Goal: Communication & Community: Answer question/provide support

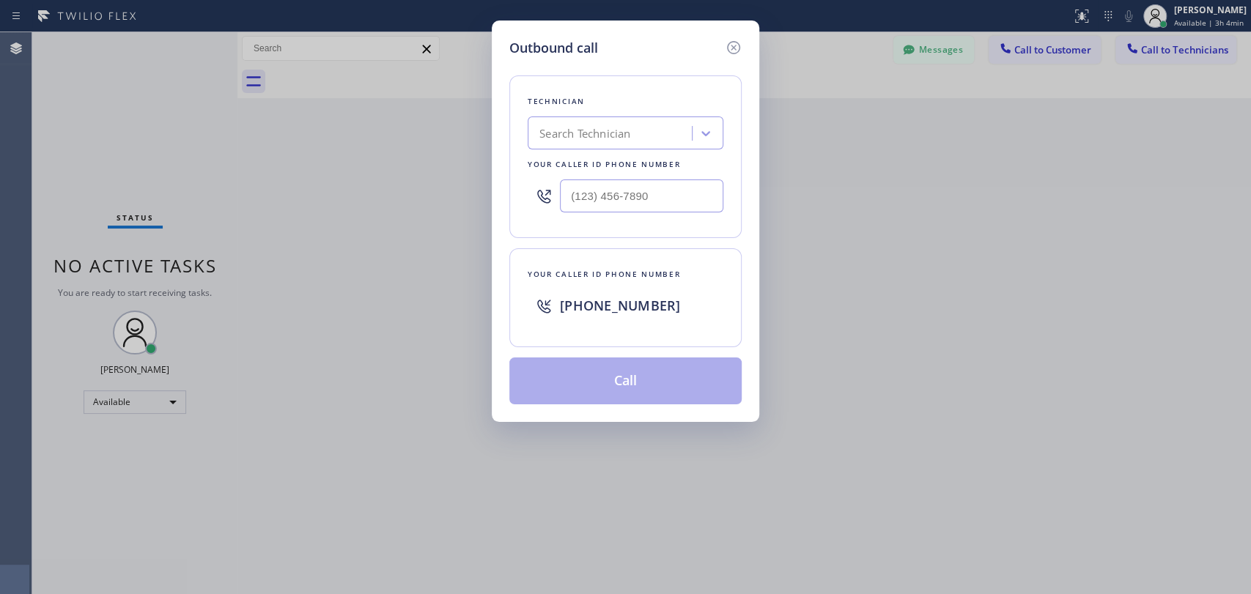
click at [630, 131] on div "Search Technician" at bounding box center [584, 133] width 91 height 17
type input "fernan"
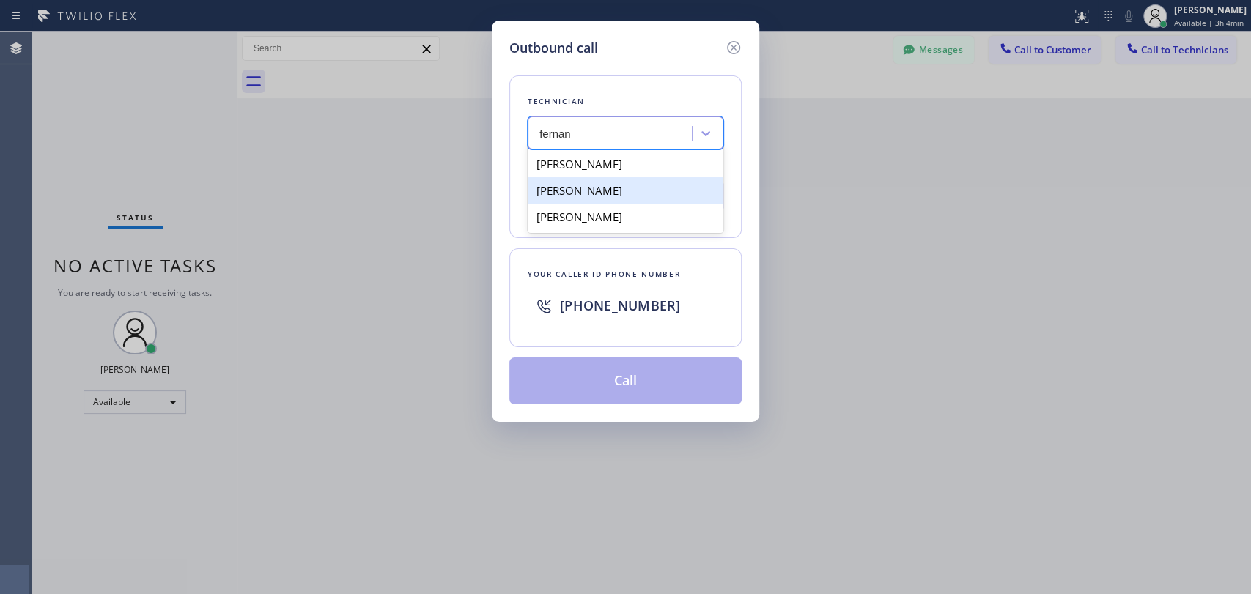
click at [644, 196] on div "[PERSON_NAME]" at bounding box center [626, 190] width 196 height 26
type input "[PHONE_NUMBER]"
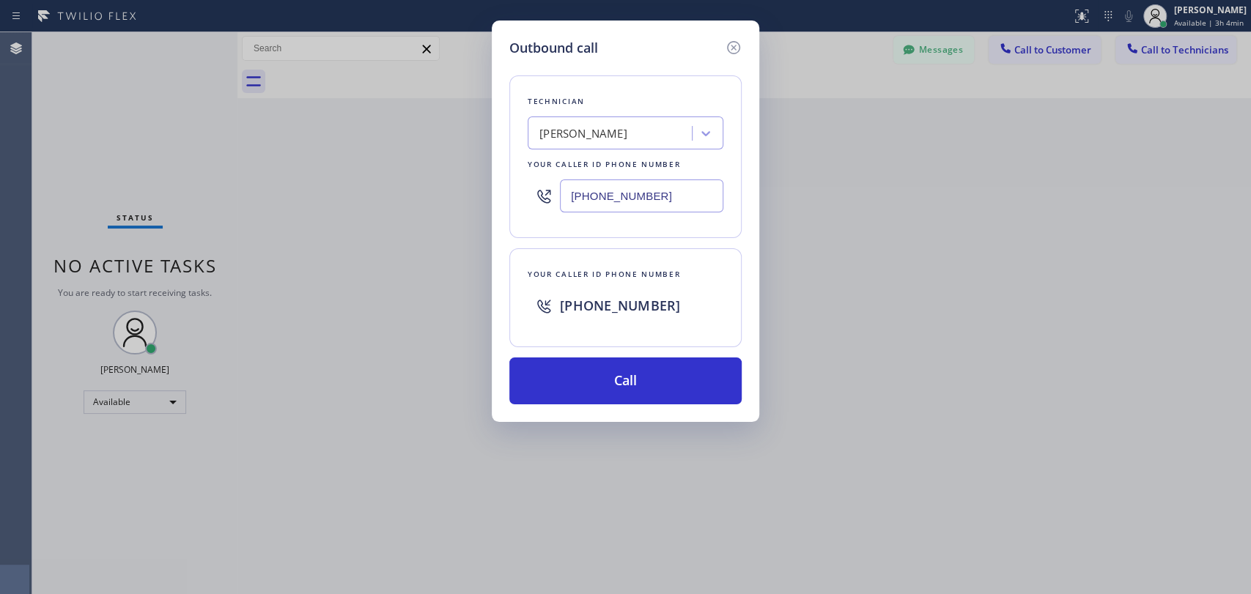
click at [640, 191] on input "[PHONE_NUMBER]" at bounding box center [641, 196] width 163 height 33
drag, startPoint x: 670, startPoint y: 195, endPoint x: 547, endPoint y: 199, distance: 122.5
click at [547, 199] on div "[PHONE_NUMBER]" at bounding box center [626, 196] width 196 height 48
click at [733, 49] on icon at bounding box center [734, 48] width 18 height 18
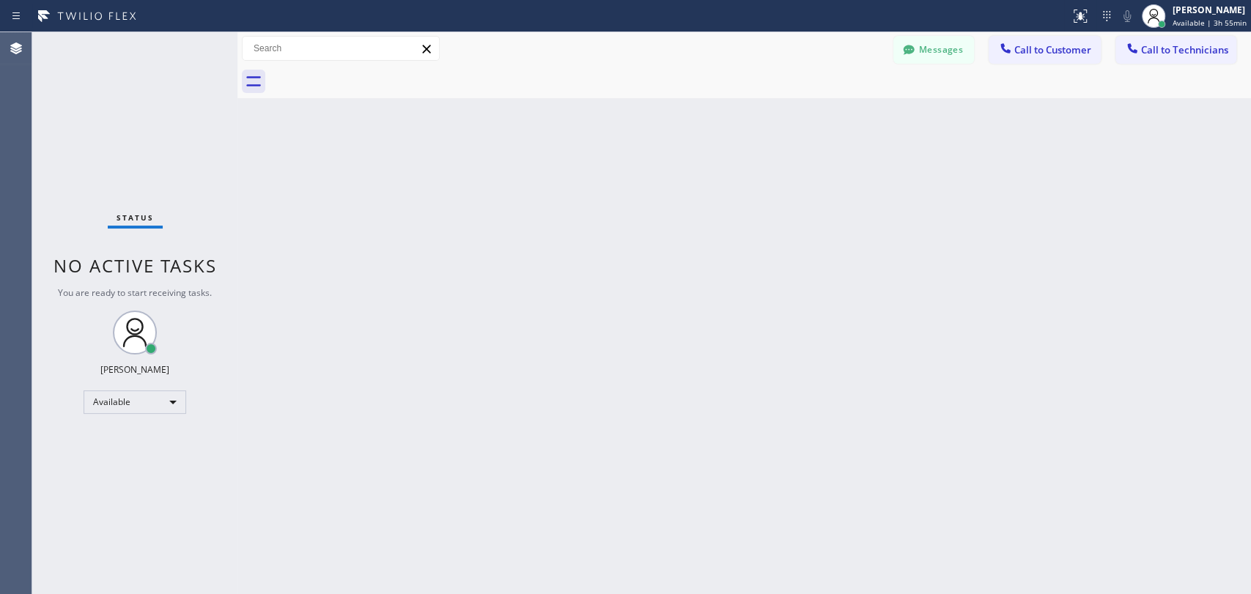
click at [639, 187] on div "Back to Dashboard Change Sender ID Customers Technicians HW [PERSON_NAME] [DATE…" at bounding box center [743, 313] width 1013 height 562
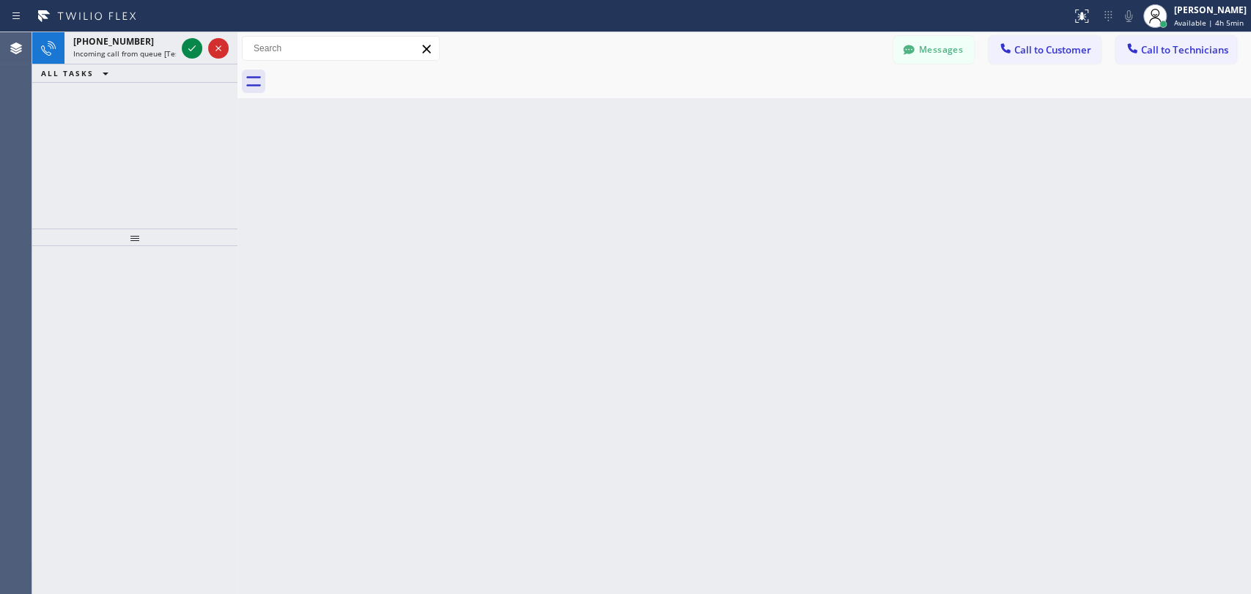
click at [967, 304] on div "Back to Dashboard Change Sender ID Customers Technicians HW [PERSON_NAME] [DATE…" at bounding box center [743, 313] width 1013 height 562
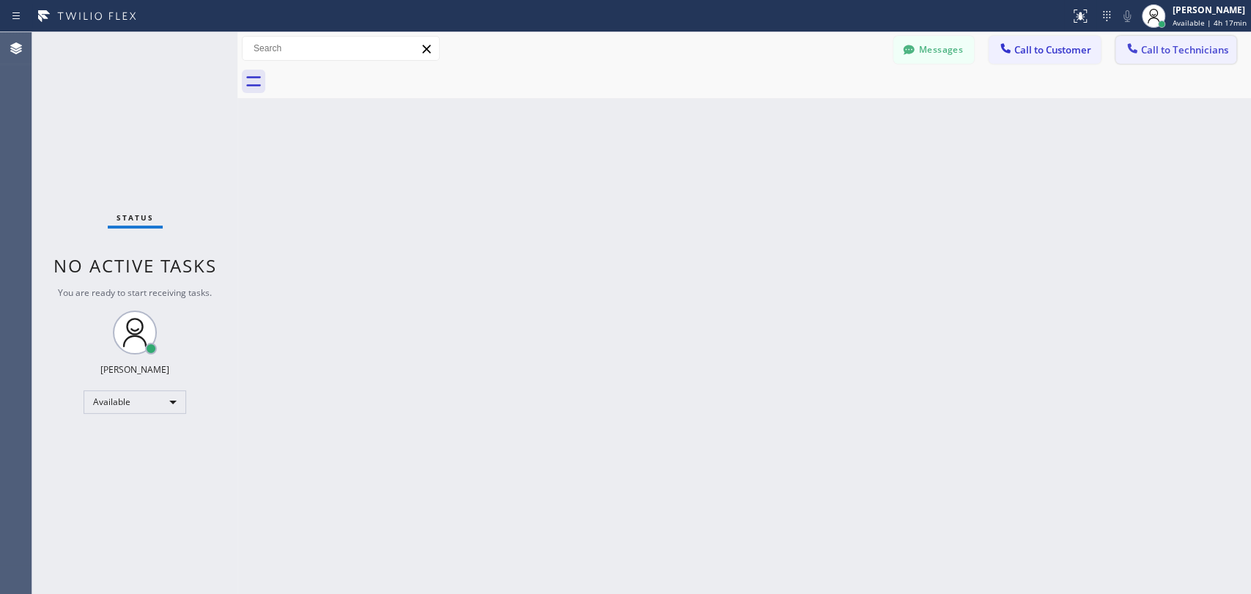
click at [1184, 50] on span "Call to Technicians" at bounding box center [1184, 49] width 87 height 13
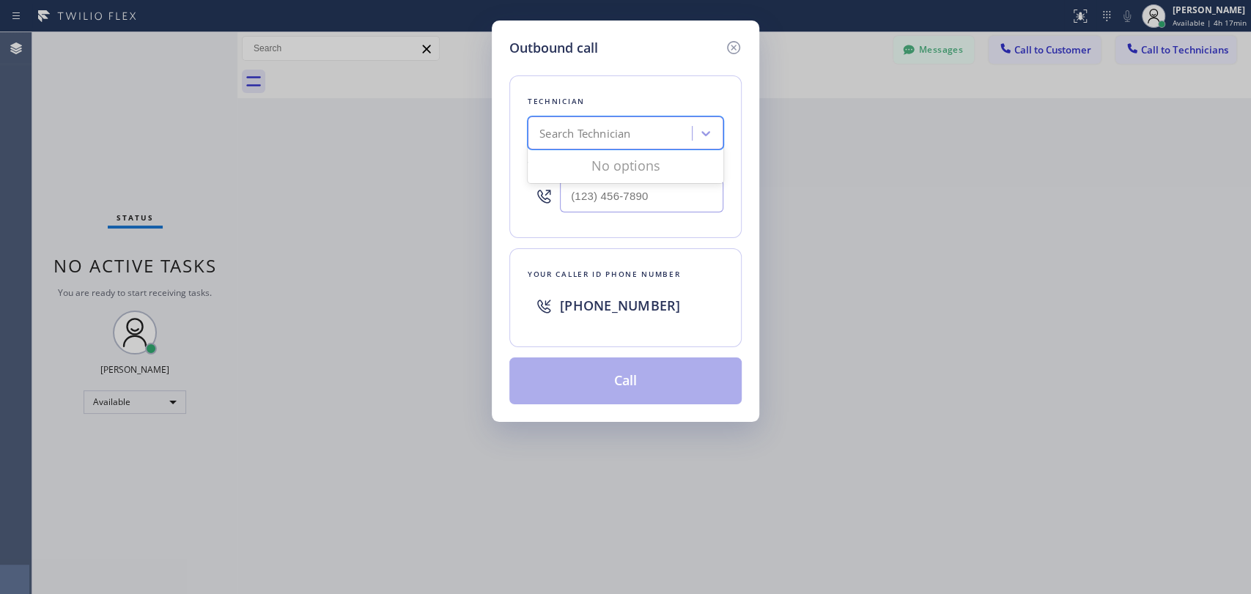
click at [614, 140] on div "Search Technician" at bounding box center [584, 133] width 91 height 17
type input "с"
type input "cj"
click at [633, 170] on div "CJ Pichey" at bounding box center [626, 164] width 196 height 26
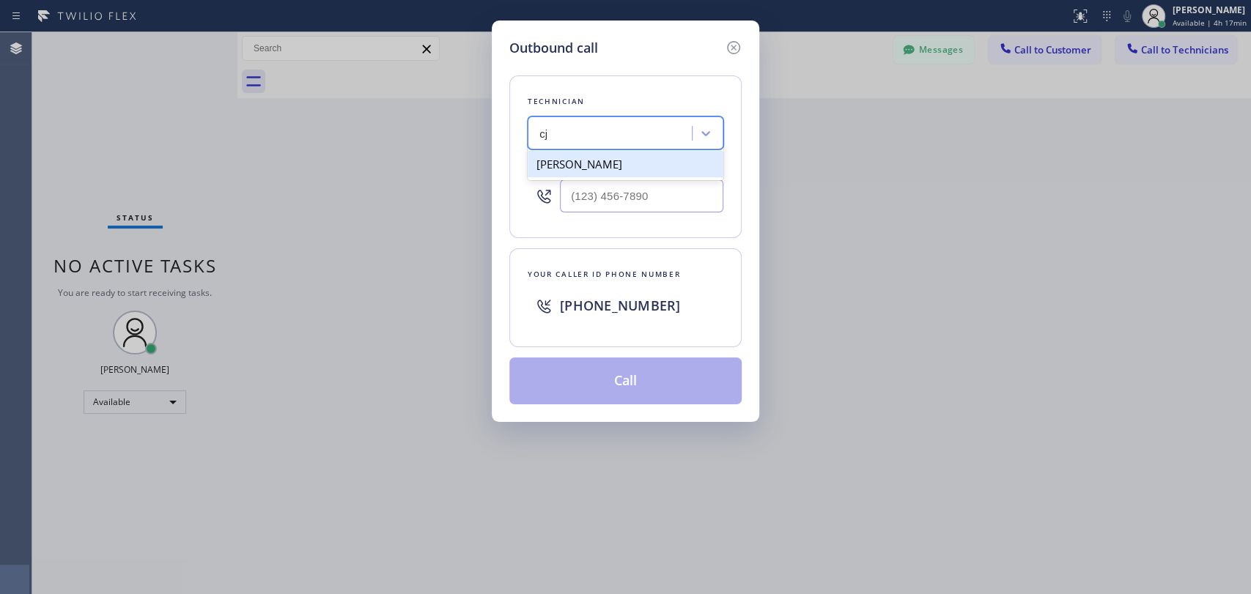
type input "(562) 450-6688"
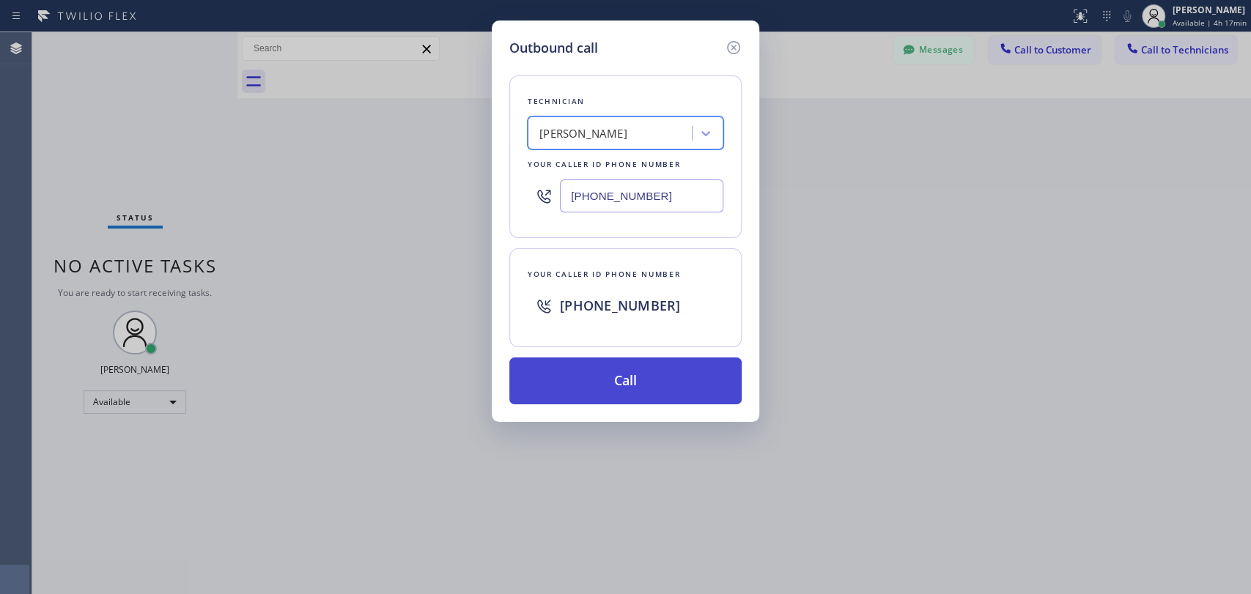
click at [624, 388] on button "Call" at bounding box center [625, 381] width 232 height 47
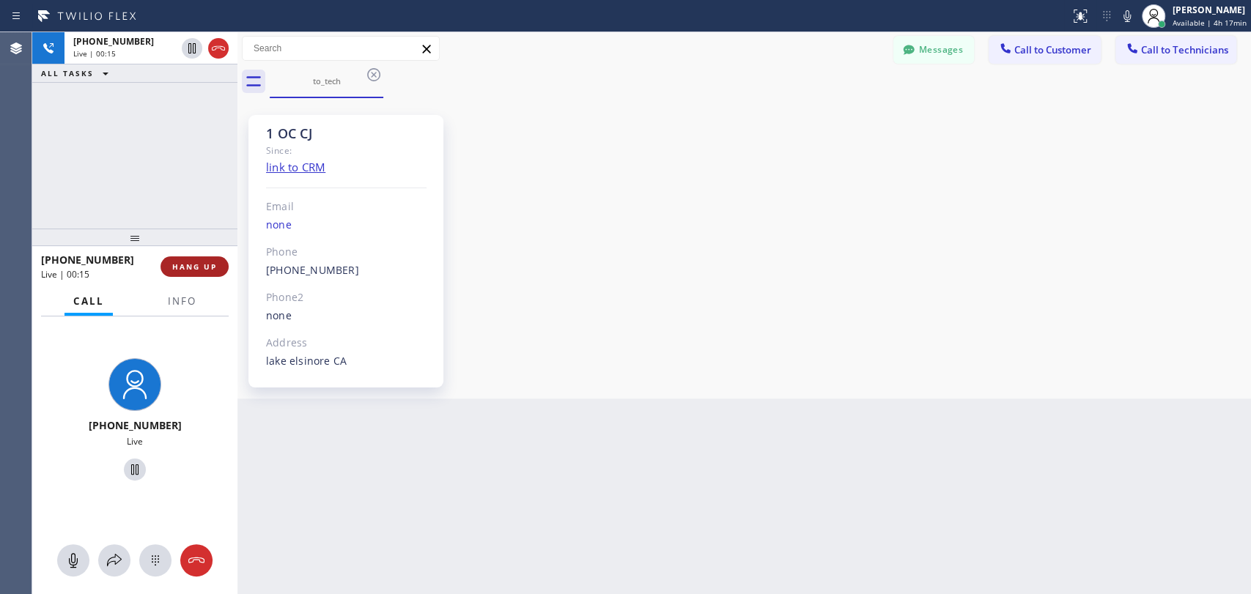
click at [189, 267] on span "HANG UP" at bounding box center [194, 267] width 45 height 10
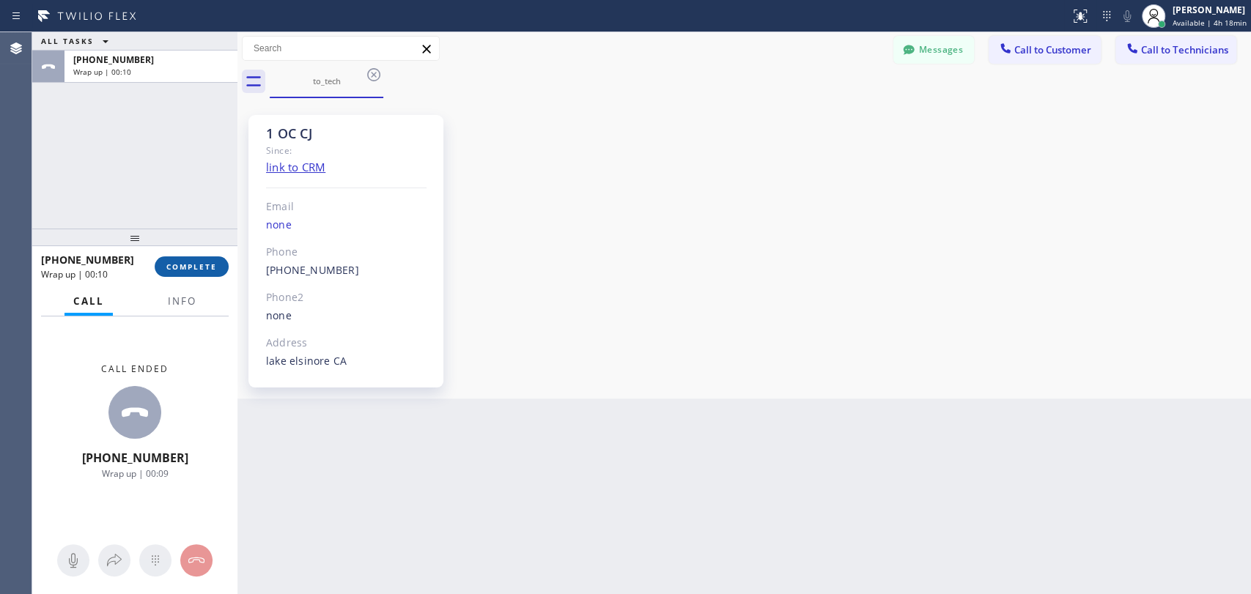
click at [208, 267] on span "COMPLETE" at bounding box center [191, 267] width 51 height 10
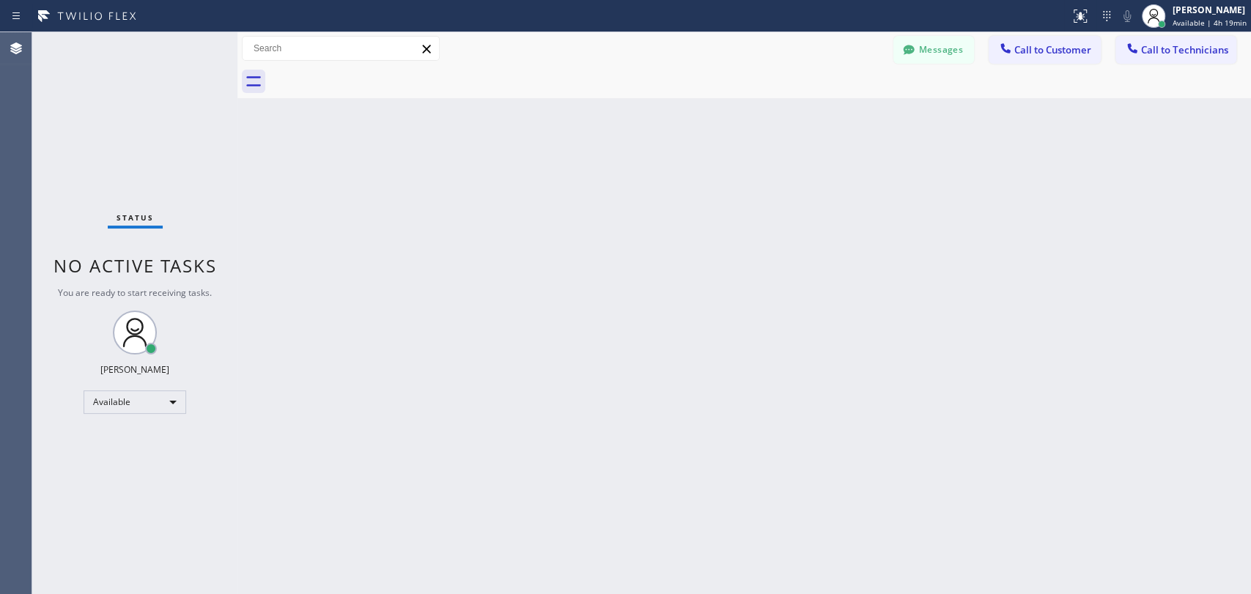
click at [1092, 303] on div "Back to Dashboard Change Sender ID Customers Technicians HW [PERSON_NAME] [DATE…" at bounding box center [743, 313] width 1013 height 562
